Goal: Task Accomplishment & Management: Manage account settings

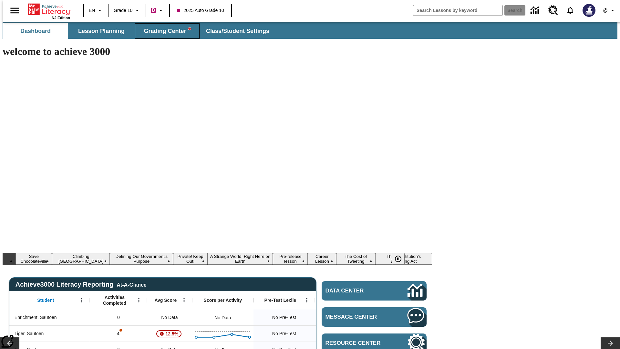
click at [165, 31] on span "Grading Center" at bounding box center [167, 30] width 47 height 7
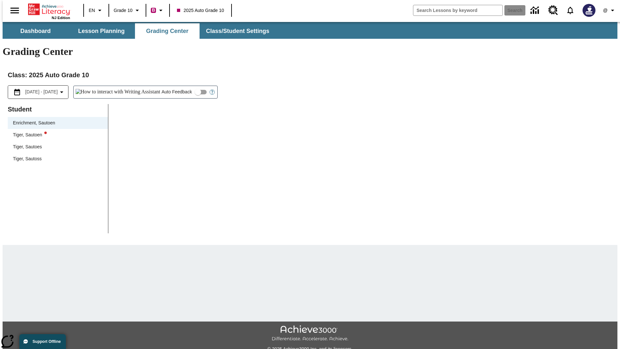
click at [56, 131] on div "Tiger, Sautoen" at bounding box center [58, 134] width 90 height 7
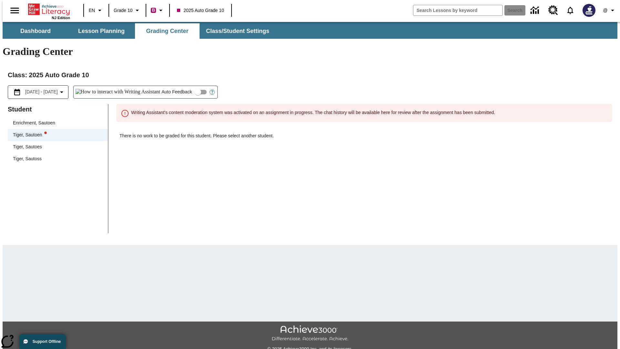
click at [180, 86] on input "Auto Feedback" at bounding box center [198, 92] width 37 height 12
checkbox input "true"
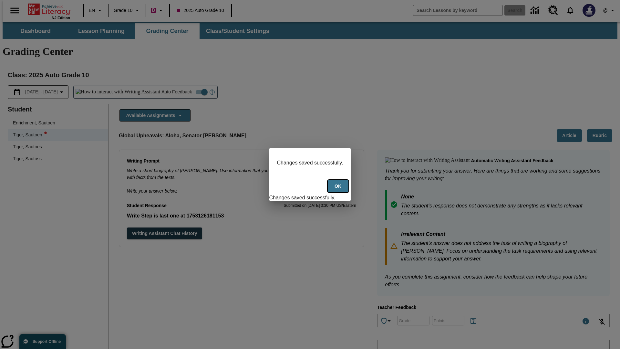
click at [339, 190] on button "Ok" at bounding box center [338, 186] width 21 height 13
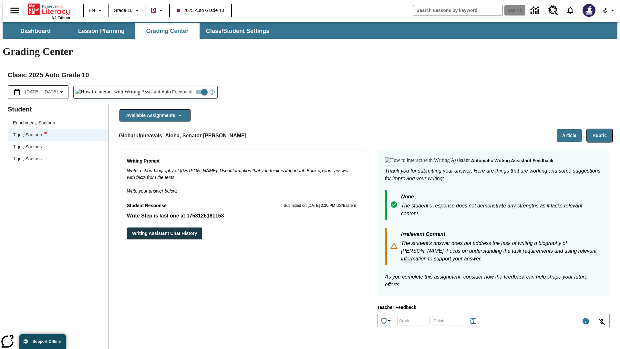
click at [602, 129] on button "Rubric" at bounding box center [599, 135] width 25 height 13
click at [572, 129] on button "Article" at bounding box center [569, 135] width 25 height 13
click at [96, 10] on icon "Language: EN, Select a language" at bounding box center [100, 10] width 8 height 8
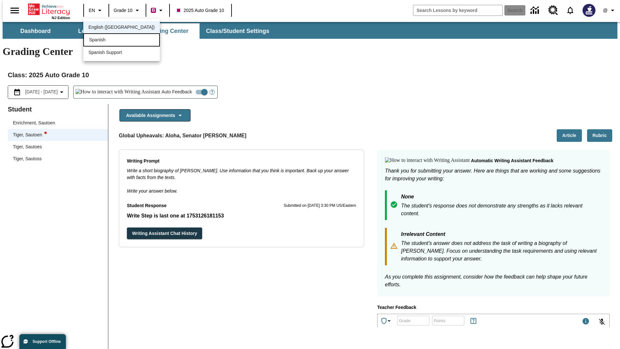
click at [108, 40] on div "Spanish" at bounding box center [121, 39] width 77 height 13
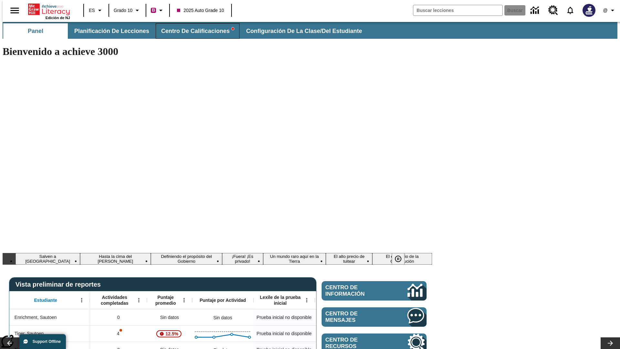
click at [192, 31] on span "Centro de calificaciones" at bounding box center [197, 30] width 73 height 7
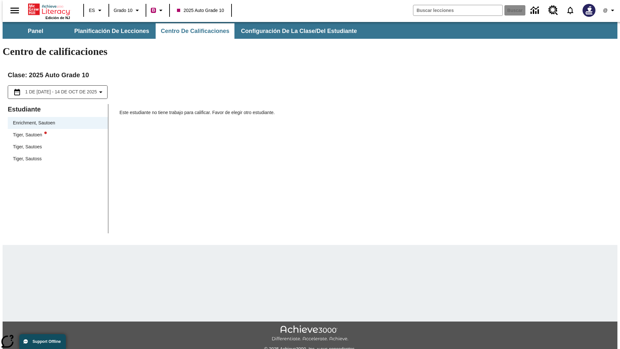
click at [56, 131] on div "Tiger, Sautoen" at bounding box center [58, 134] width 90 height 7
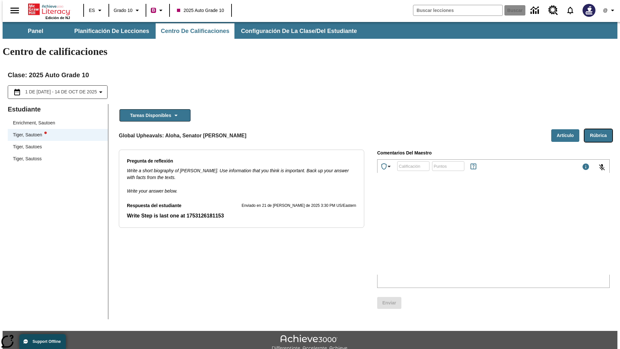
click at [601, 129] on button "Rúbrica" at bounding box center [598, 135] width 28 height 13
click at [568, 129] on button "Artículo" at bounding box center [565, 135] width 28 height 13
